Goal: Information Seeking & Learning: Learn about a topic

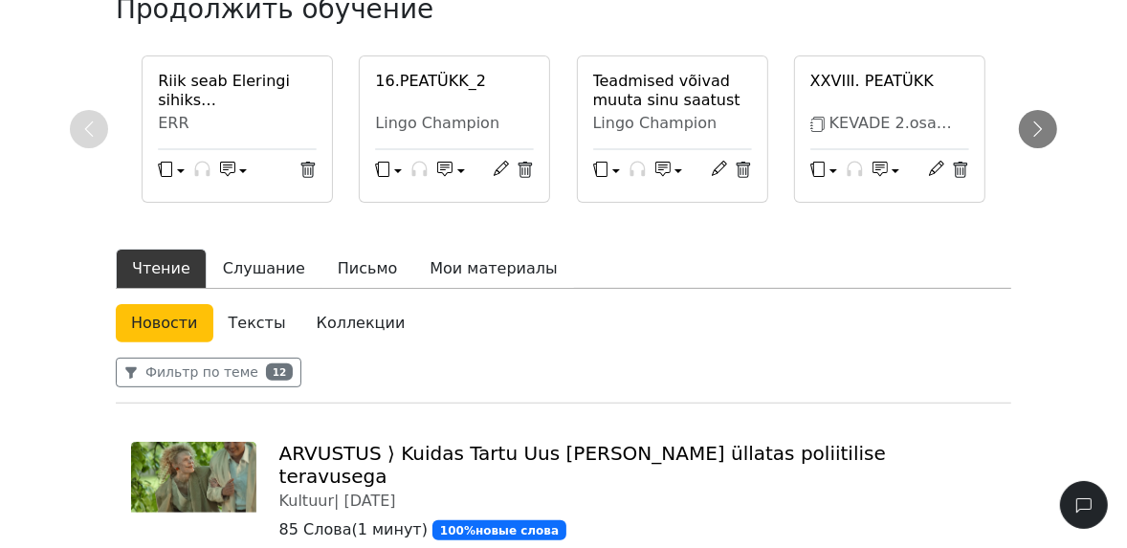
scroll to position [383, 0]
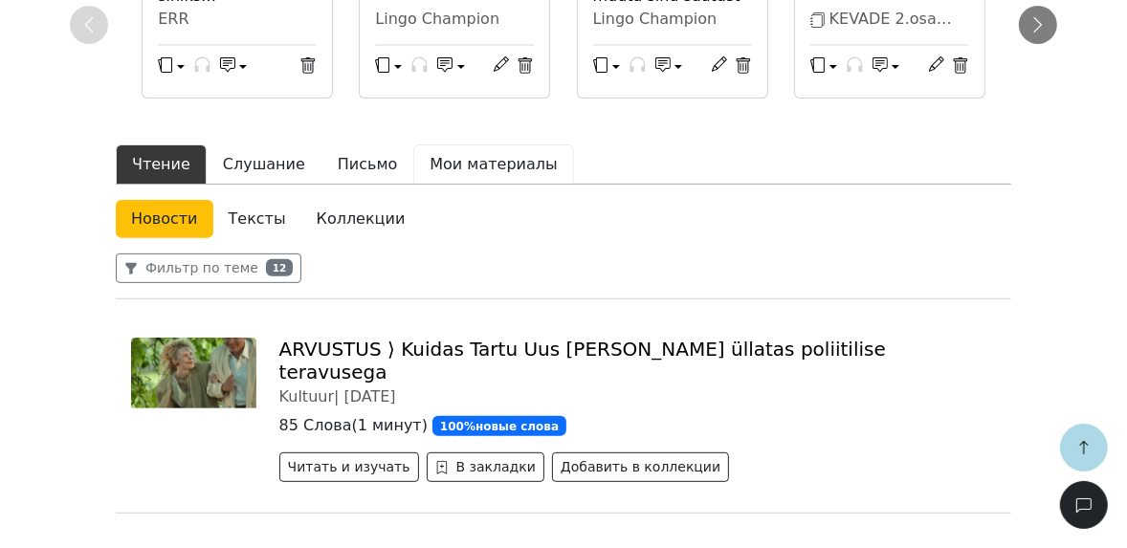
click at [479, 145] on button "Мои материалы" at bounding box center [493, 165] width 160 height 40
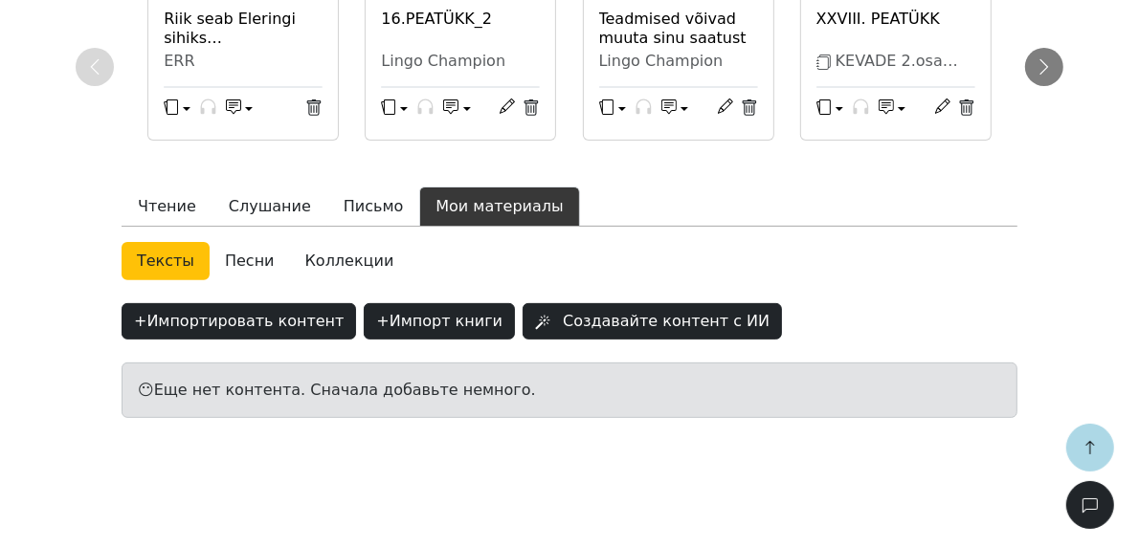
scroll to position [294, 0]
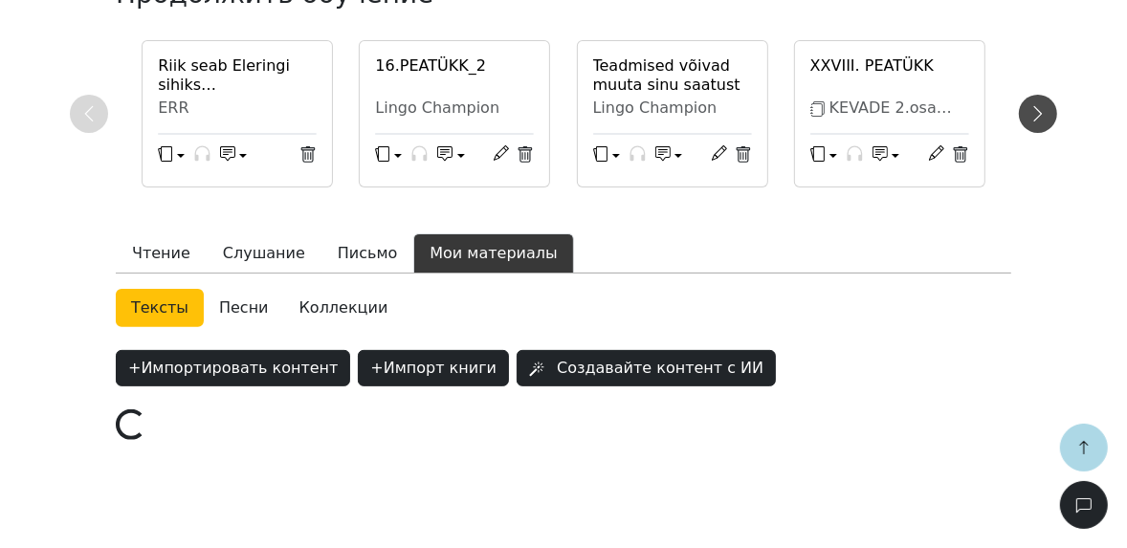
click at [1034, 104] on icon at bounding box center [1038, 113] width 19 height 19
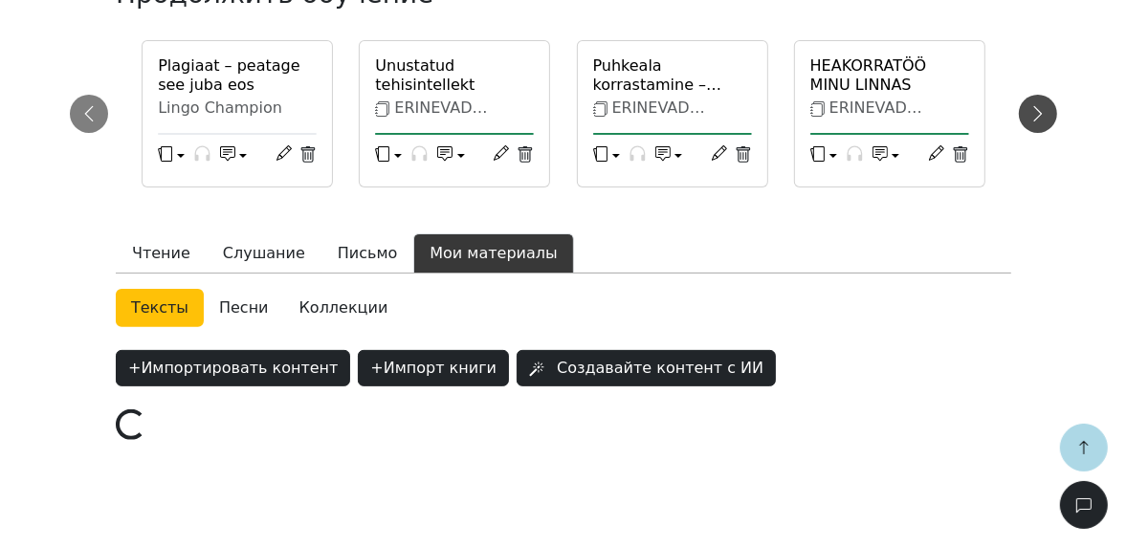
click at [1041, 106] on icon at bounding box center [1038, 113] width 9 height 15
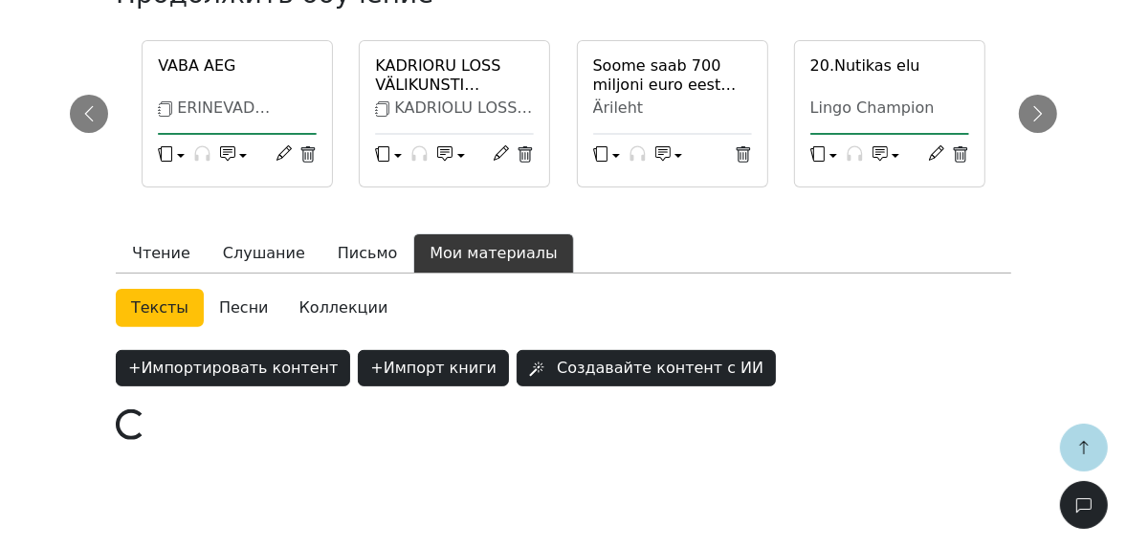
click at [250, 67] on div "VABA AEG" at bounding box center [237, 75] width 159 height 38
click at [198, 99] on span "ERINEVAD TEKSTID B1/B2 TASEMELE" at bounding box center [215, 126] width 115 height 55
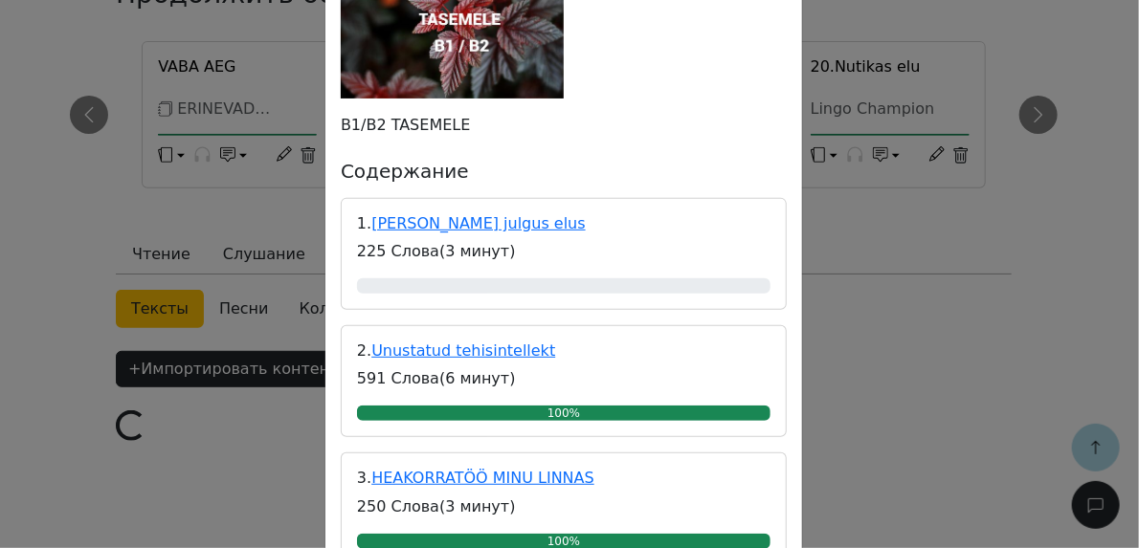
scroll to position [230, 0]
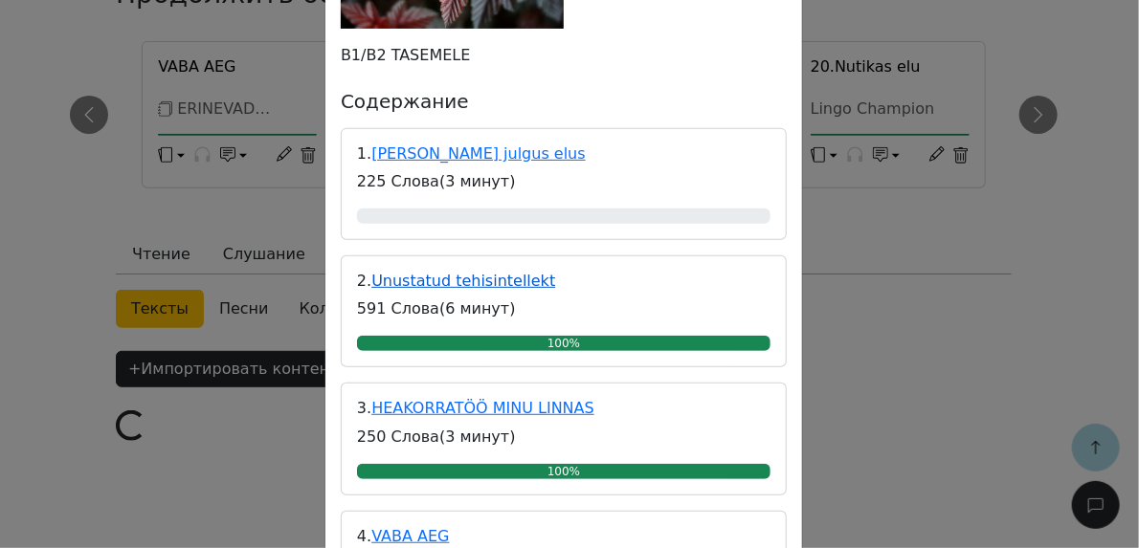
click at [478, 278] on link "Unustatud tehisintellekt" at bounding box center [463, 281] width 184 height 18
